Goal: Feedback & Contribution: Submit feedback/report problem

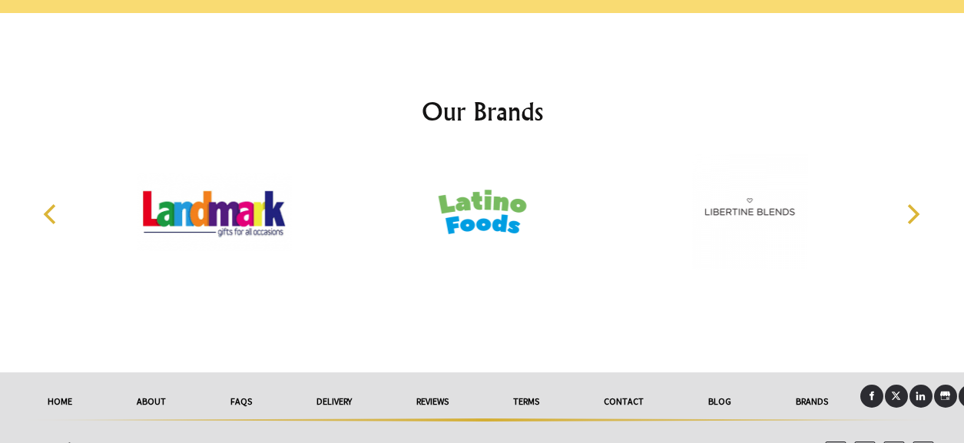
scroll to position [3298, 0]
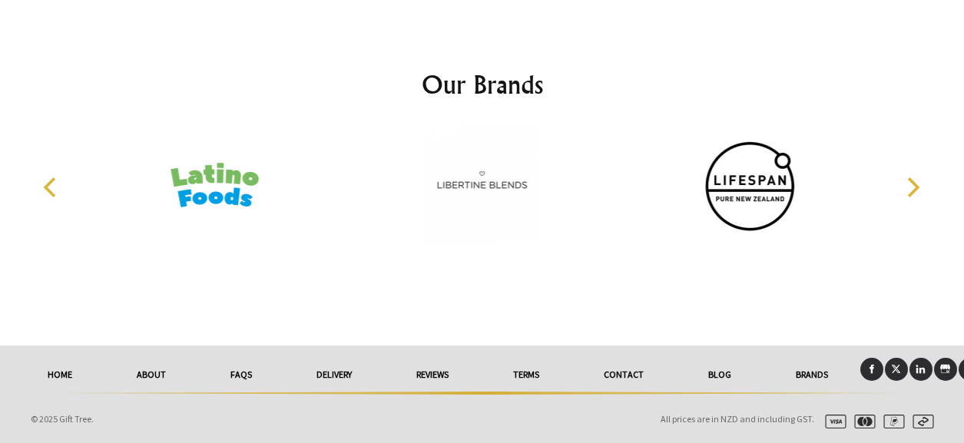
click at [626, 373] on link "Contact" at bounding box center [624, 375] width 104 height 34
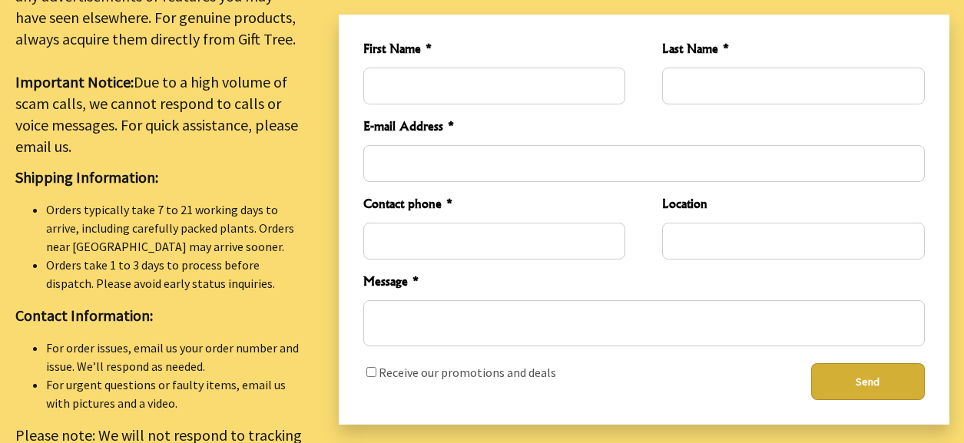
scroll to position [538, 0]
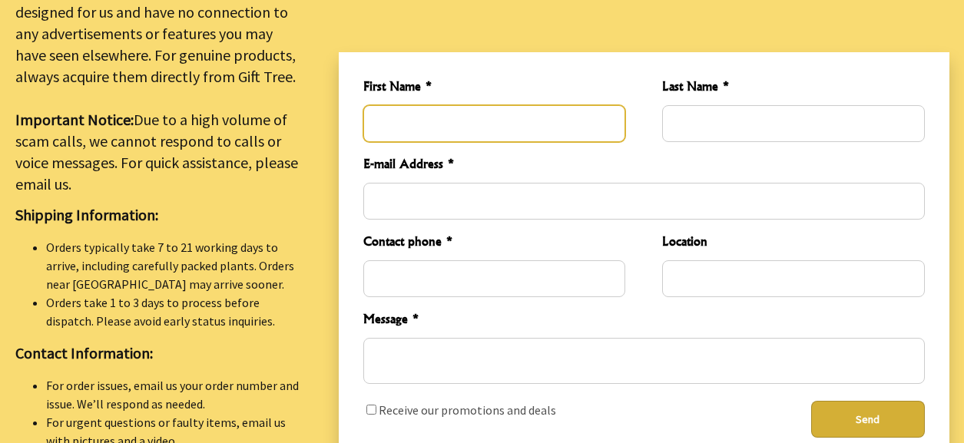
click at [384, 110] on input "First Name *" at bounding box center [494, 123] width 262 height 37
type input "[PERSON_NAME]"
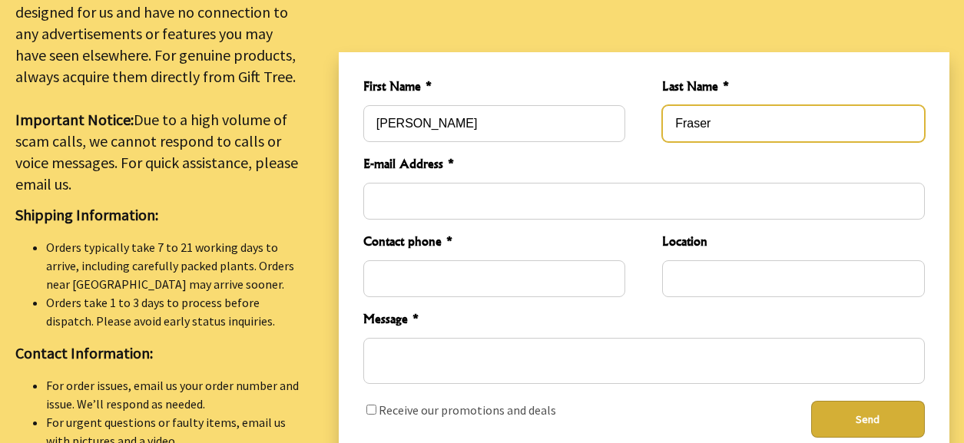
type input "Fraser"
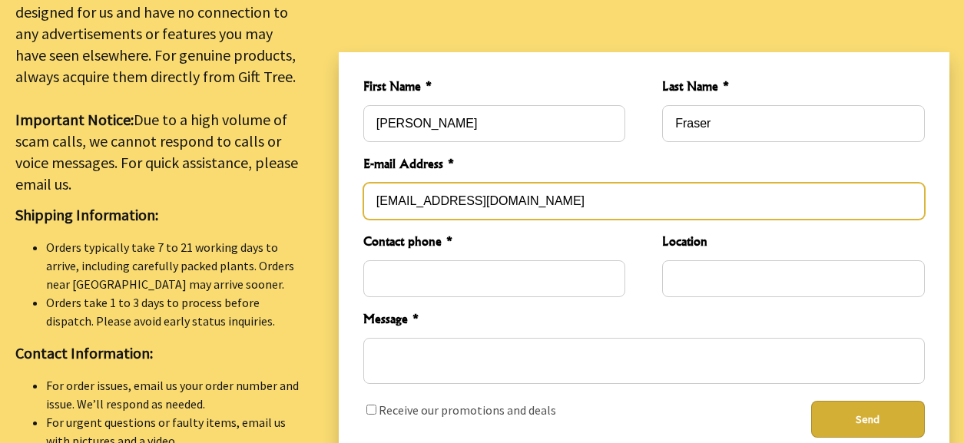
type input "[EMAIL_ADDRESS][DOMAIN_NAME]"
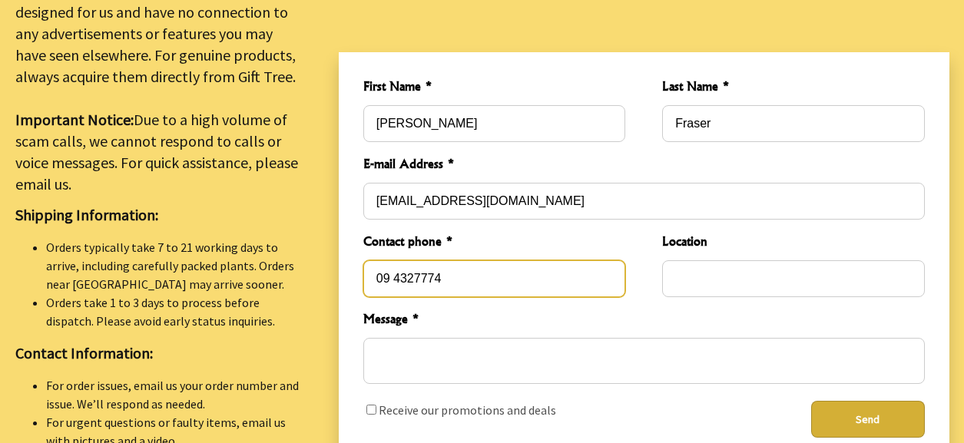
type input "09 4327774"
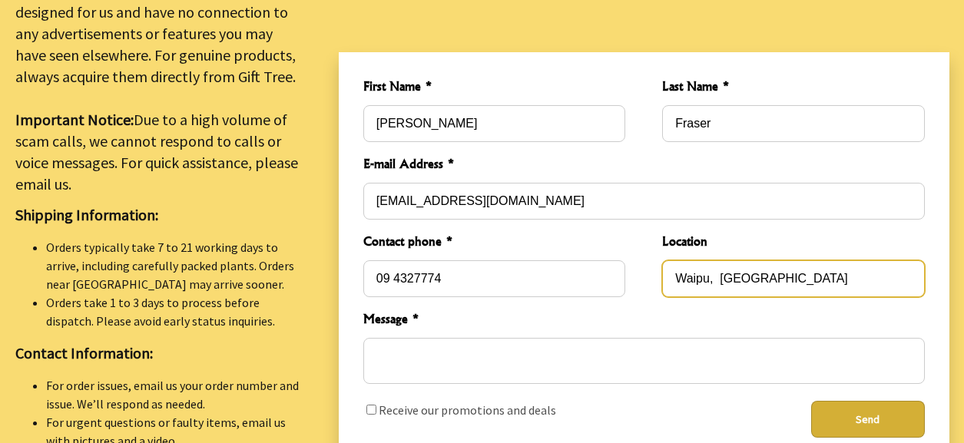
type input "Waipu, [GEOGRAPHIC_DATA]"
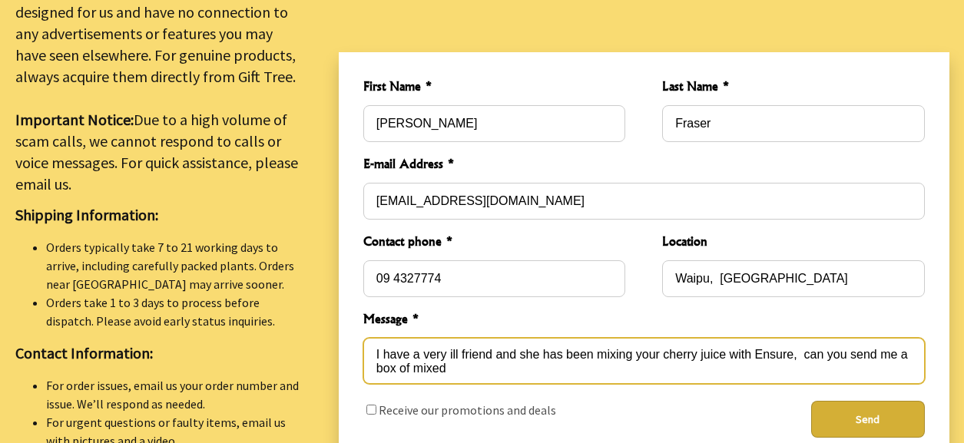
click at [592, 343] on textarea "I have a very ill friend and she has been mixing your cherry juice with Ensure,…" at bounding box center [644, 361] width 562 height 46
click at [688, 348] on textarea "I have a very ill friend and she has been giving her mixing your cherry juice w…" at bounding box center [644, 361] width 562 height 46
click at [742, 346] on textarea "I have a very ill friend and she has been giving her your cherry juice with Ens…" at bounding box center [644, 361] width 562 height 46
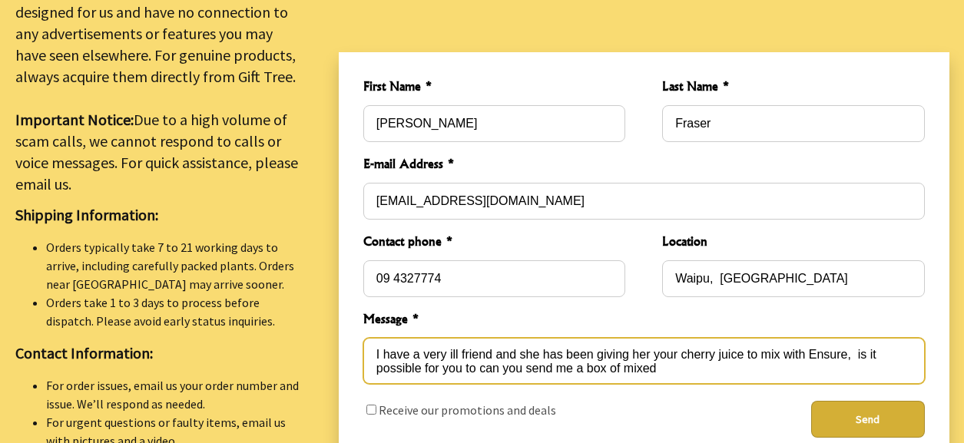
click at [522, 360] on textarea "I have a very ill friend and she has been giving her your cherry juice to mix w…" at bounding box center [644, 361] width 562 height 46
click at [616, 360] on textarea "I have a very ill friend and she has been giving her your cherry juice to mix w…" at bounding box center [644, 361] width 562 height 46
click at [537, 346] on textarea "I have a very ill friend and she has been giving her your cherry juice to mix w…" at bounding box center [644, 361] width 562 height 46
click at [528, 360] on textarea "I have a very ill friend and I has been giving her your cherry juice to mix wit…" at bounding box center [644, 361] width 562 height 46
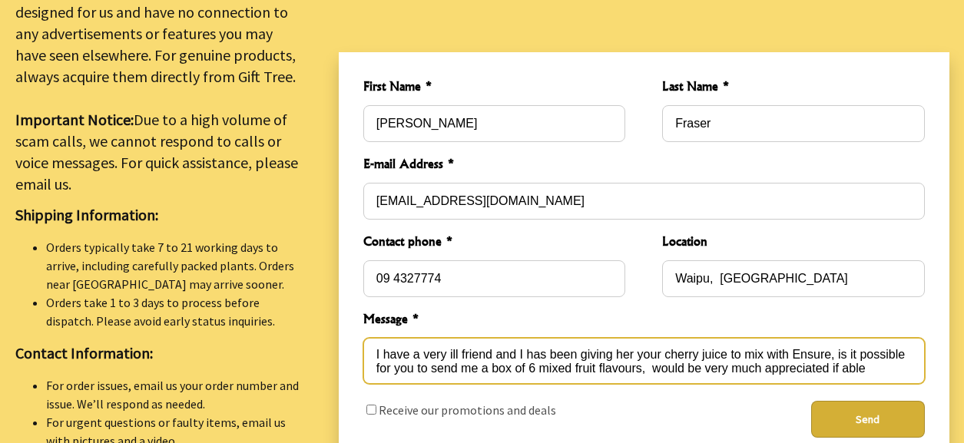
click at [545, 344] on textarea "I have a very ill friend and I has been giving her your cherry juice to mix wit…" at bounding box center [644, 361] width 562 height 46
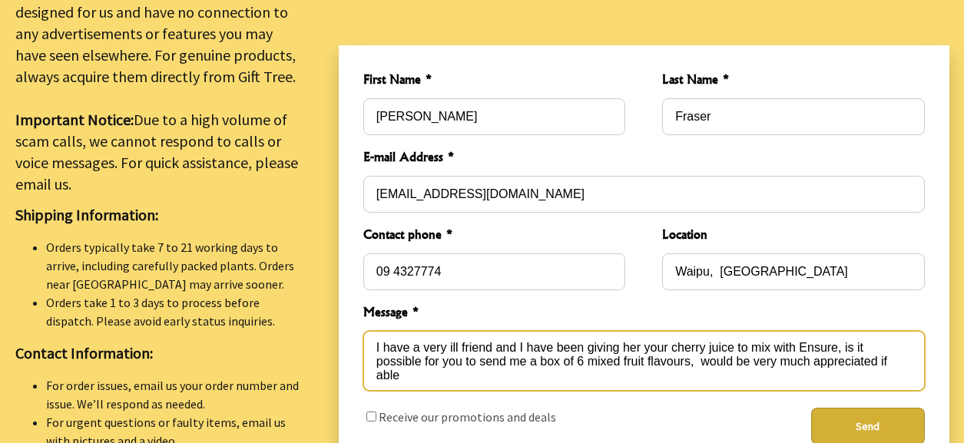
click at [584, 338] on textarea "I have a very ill friend and I have been giving her your cherry juice to mix wi…" at bounding box center [644, 361] width 562 height 60
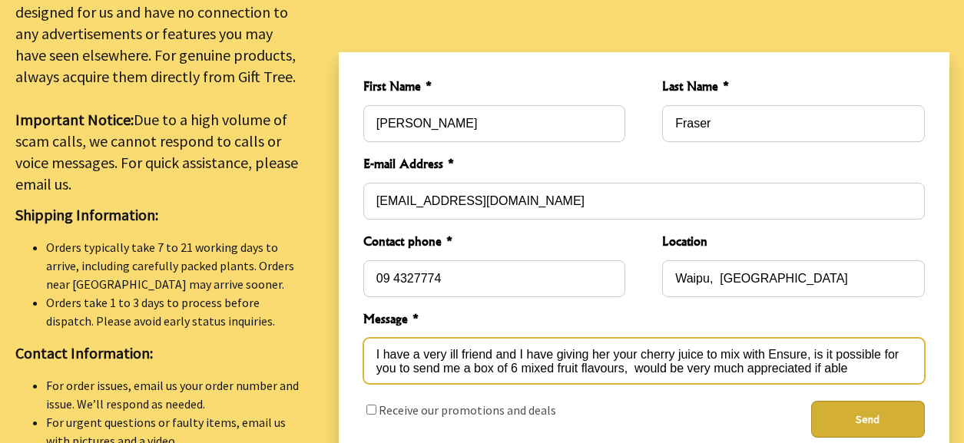
click at [588, 340] on textarea "I have a very ill friend and I have giving her your cherry juice to mix with En…" at bounding box center [644, 361] width 562 height 46
type textarea "I have a very ill friend and I have given her your cherry juice to mix with Ens…"
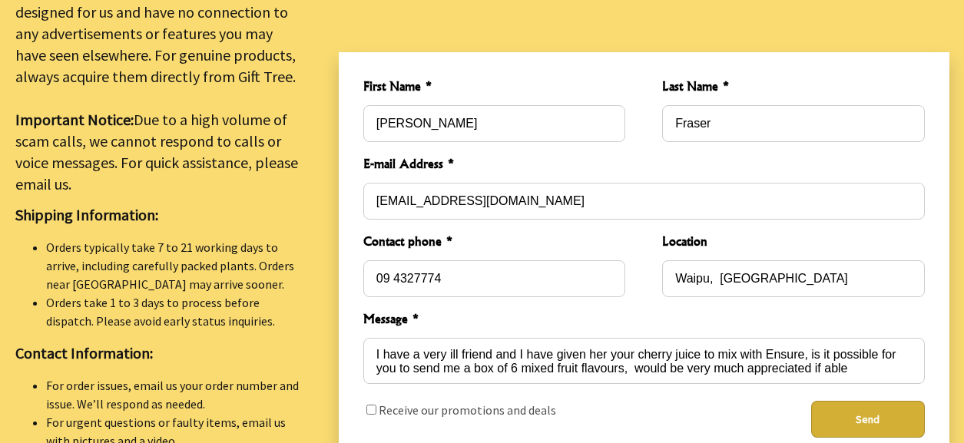
click at [616, 390] on div "Receive our promotions and deals" at bounding box center [494, 419] width 287 height 61
click at [373, 405] on input "checkbox" at bounding box center [371, 410] width 10 height 10
checkbox input "true"
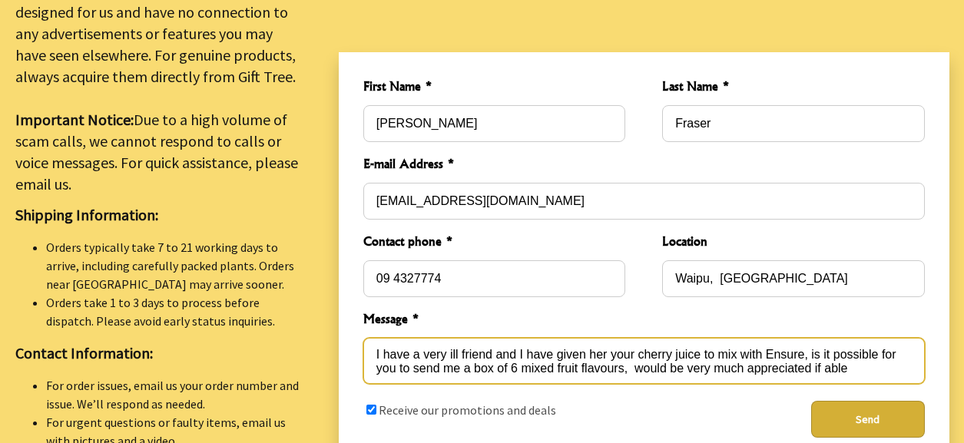
click at [847, 360] on textarea "I have a very ill friend and I have given her your cherry juice to mix with Ens…" at bounding box center [644, 361] width 562 height 46
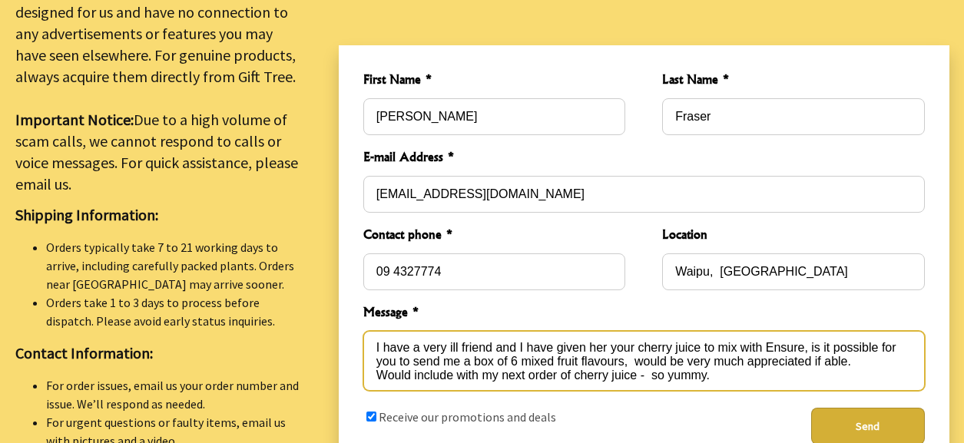
click at [856, 353] on textarea "I have a very ill friend and I have given her your cherry juice to mix with Ens…" at bounding box center [644, 361] width 562 height 60
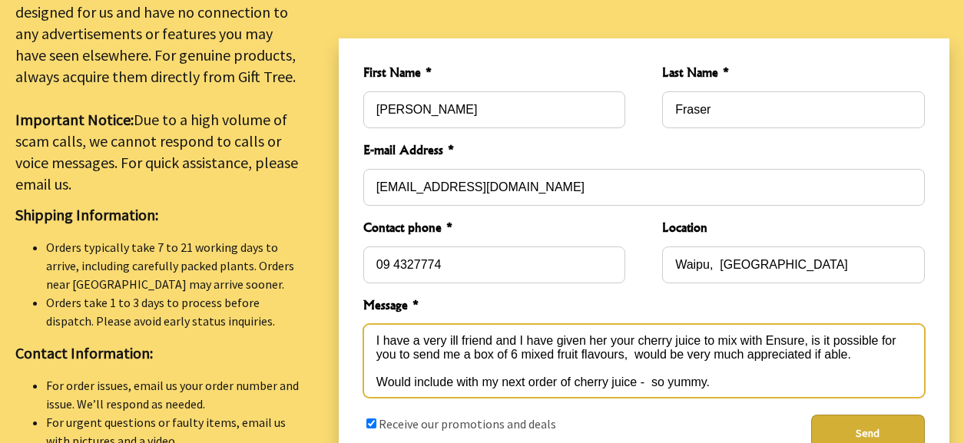
click at [645, 373] on textarea "I have a very ill friend and I have given her your cherry juice to mix with Ens…" at bounding box center [644, 361] width 562 height 74
type textarea "I have a very ill friend and I have given her your cherry juice to mix with Ens…"
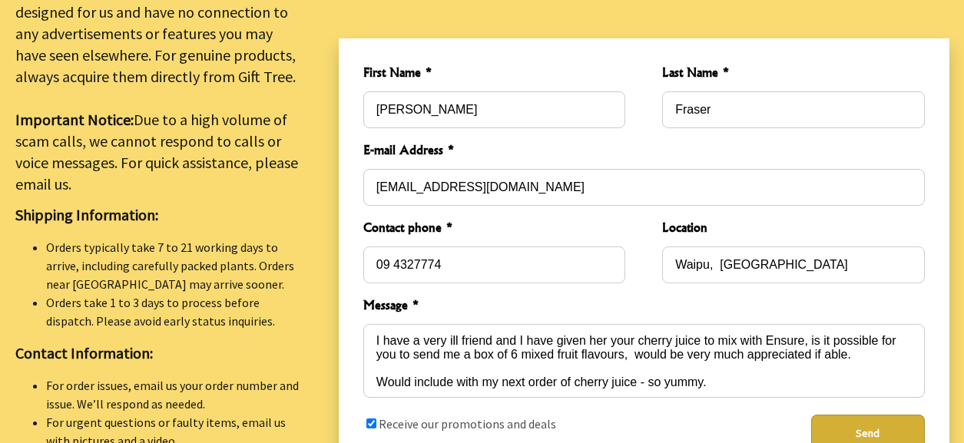
click at [860, 420] on button "Send" at bounding box center [868, 433] width 114 height 37
